Goal: Navigation & Orientation: Find specific page/section

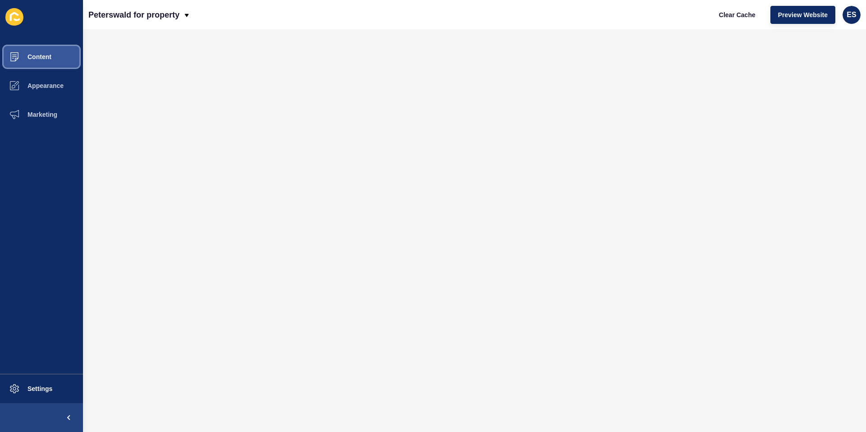
click at [25, 65] on span at bounding box center [14, 56] width 29 height 29
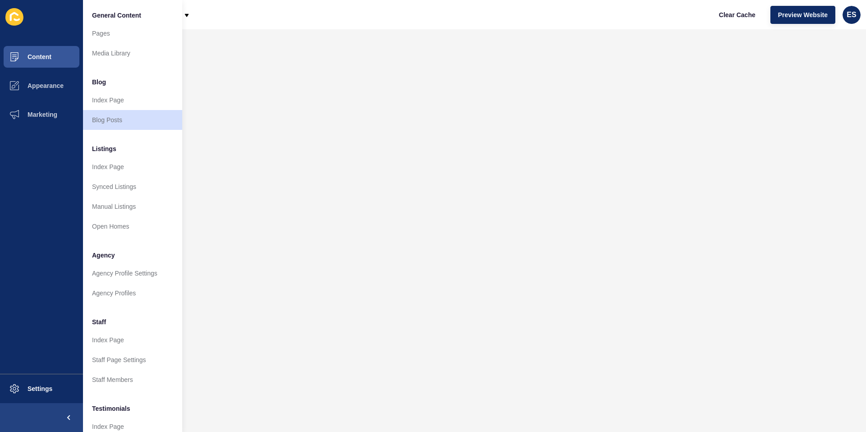
click at [114, 152] on span "Listings" at bounding box center [104, 148] width 24 height 9
click at [109, 148] on span "Listings" at bounding box center [104, 148] width 24 height 9
click at [110, 169] on link "Index Page" at bounding box center [132, 167] width 99 height 20
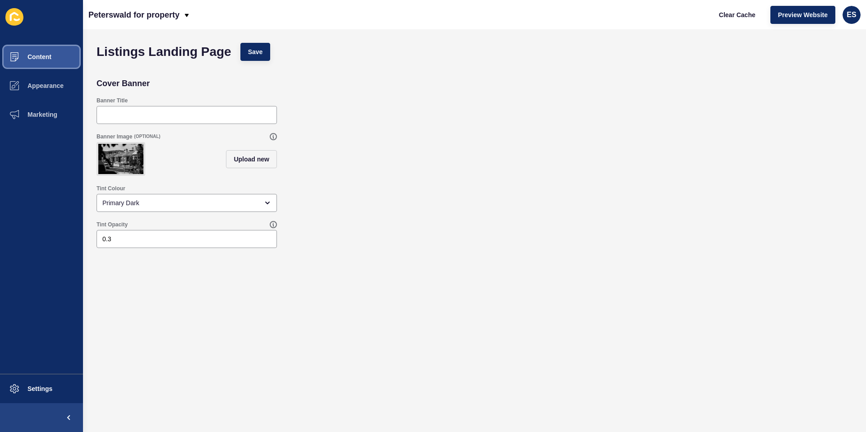
click at [52, 58] on button "Content" at bounding box center [41, 56] width 83 height 29
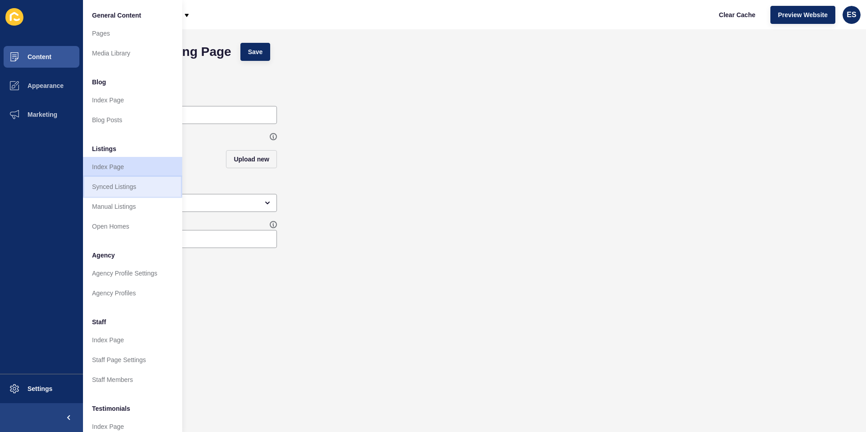
click at [120, 193] on link "Synced Listings" at bounding box center [132, 187] width 99 height 20
